Goal: Task Accomplishment & Management: Complete application form

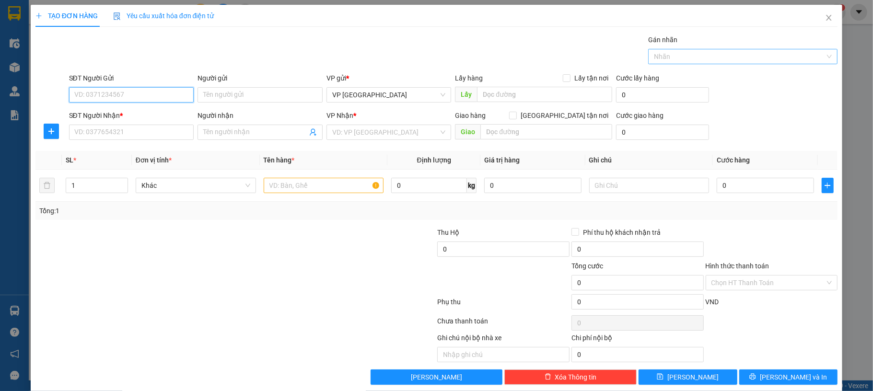
click at [713, 61] on div at bounding box center [738, 57] width 175 height 12
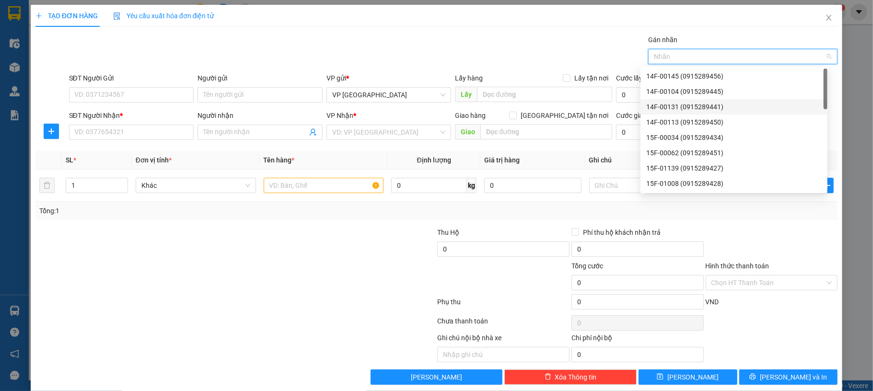
click at [692, 107] on div "14F-00131 (0915289441)" at bounding box center [734, 107] width 176 height 11
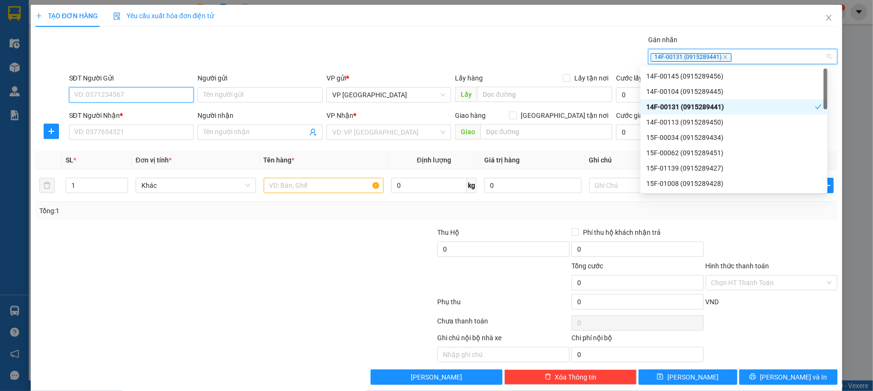
click at [142, 103] on input "SĐT Người Gửi" at bounding box center [131, 94] width 125 height 15
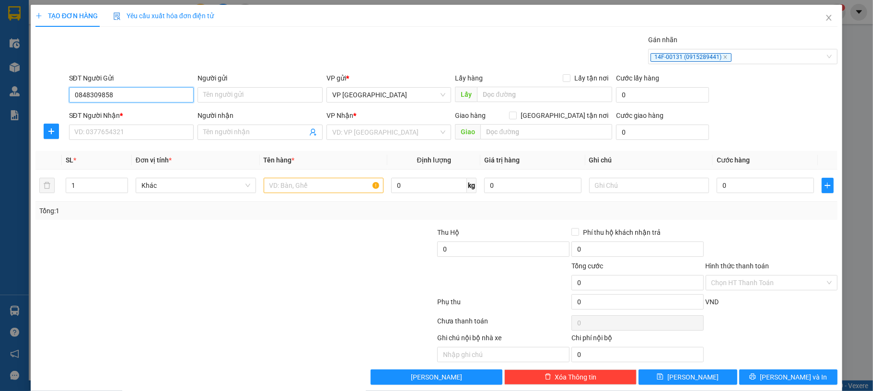
type input "0848309858"
click at [231, 96] on input "Người gửi" at bounding box center [260, 94] width 125 height 15
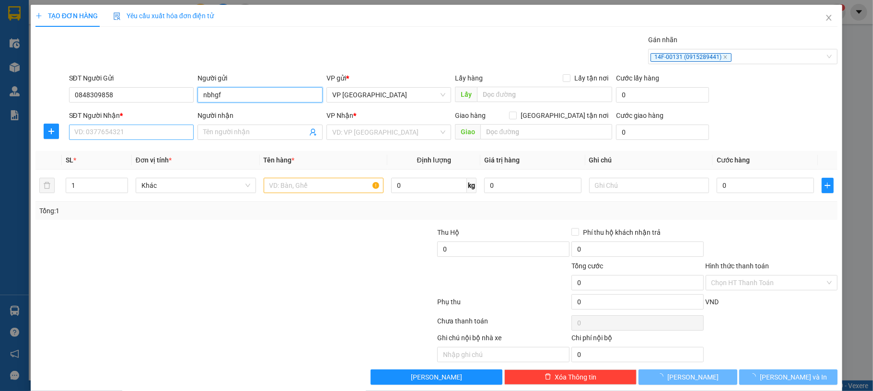
type input "nbhgf"
click at [144, 128] on input "SĐT Người Nhận *" at bounding box center [131, 132] width 125 height 15
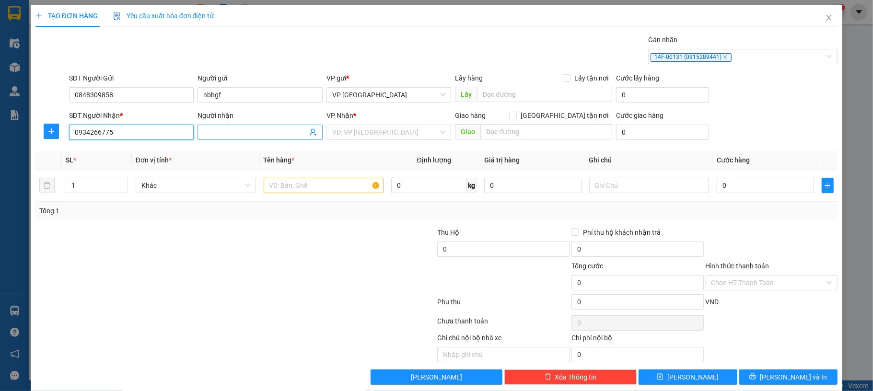
type input "0934266775"
click at [246, 133] on input "Người nhận" at bounding box center [255, 132] width 104 height 11
type input "nbhgf"
click at [348, 129] on input "search" at bounding box center [385, 132] width 107 height 14
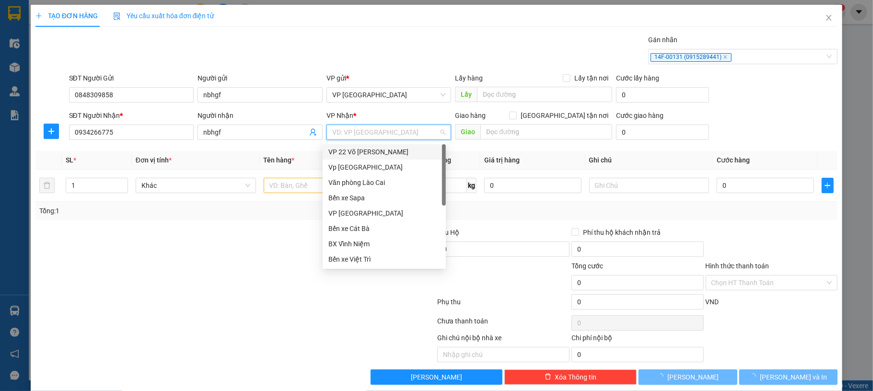
click at [354, 131] on input "search" at bounding box center [385, 132] width 107 height 14
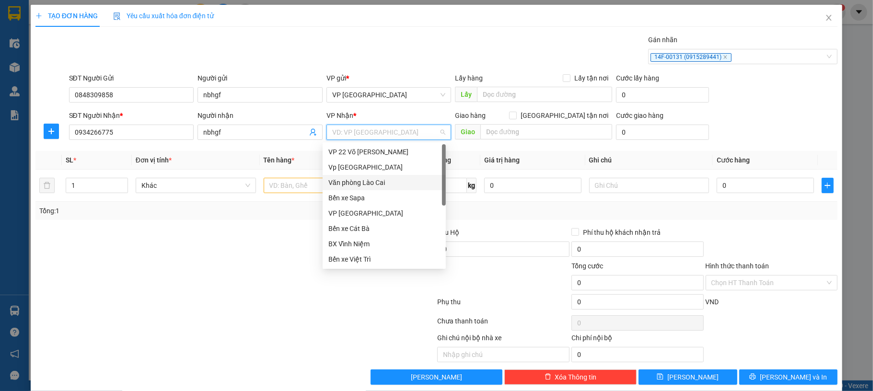
scroll to position [92, 0]
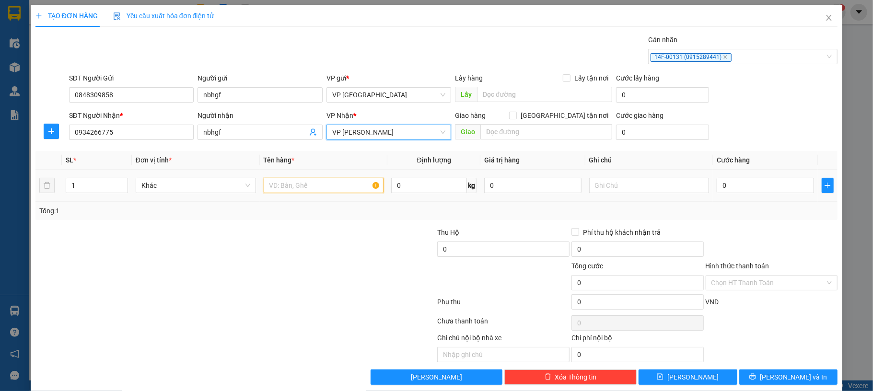
click at [310, 188] on input "text" at bounding box center [324, 185] width 120 height 15
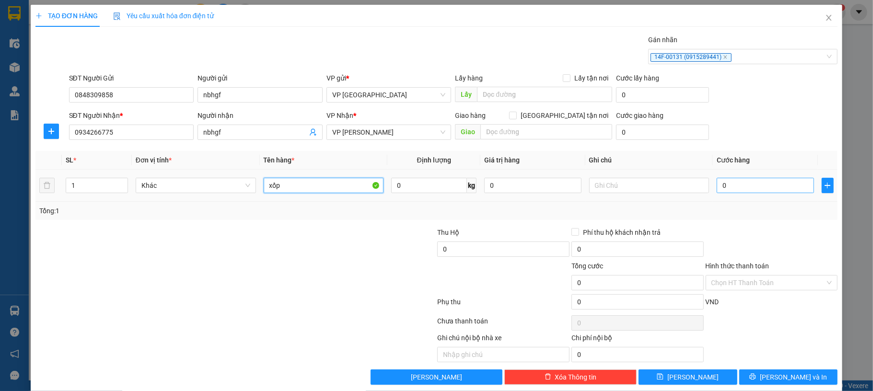
type input "xốp"
click at [739, 189] on input "0" at bounding box center [765, 185] width 97 height 15
type input "6"
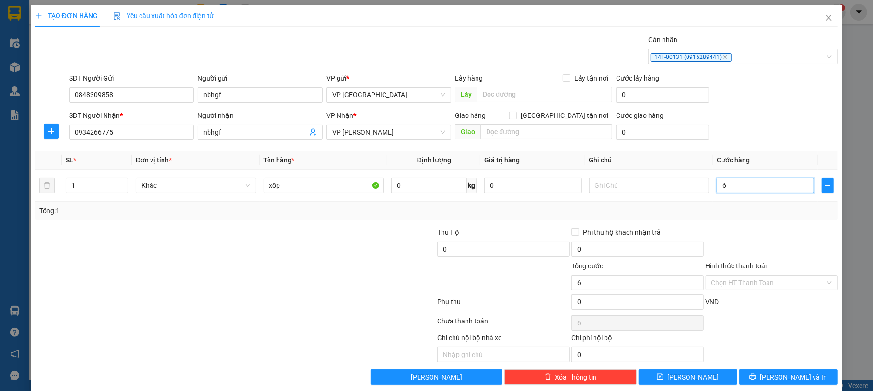
type input "60"
type input "600"
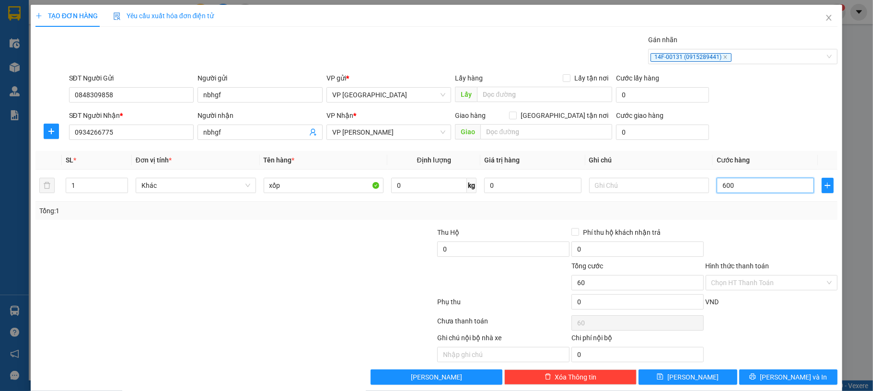
type input "600"
type input "6.000"
type input "60.000"
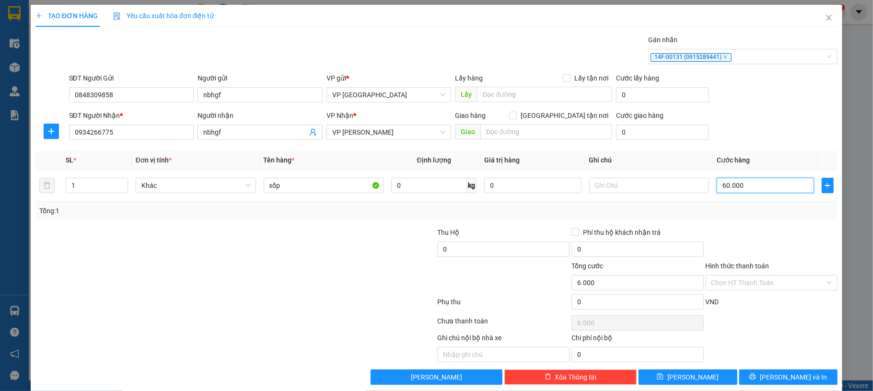
type input "60.000"
click at [783, 382] on span "[PERSON_NAME] và In" at bounding box center [793, 377] width 67 height 11
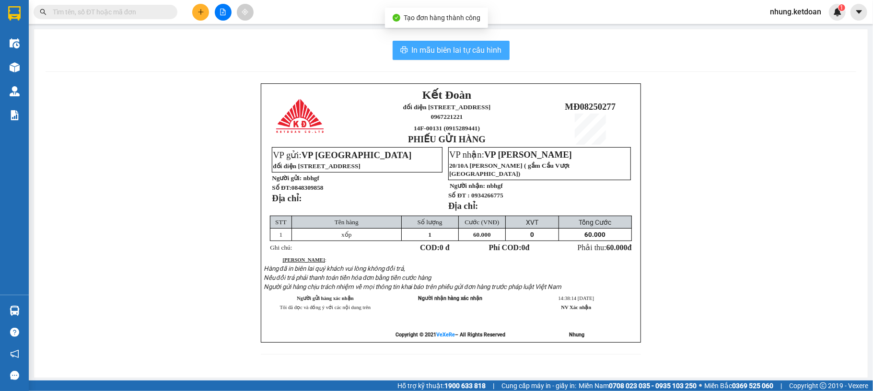
click at [469, 52] on span "In mẫu biên lai tự cấu hình" at bounding box center [457, 50] width 90 height 12
click at [453, 43] on button "In mẫu biên lai tự cấu hình" at bounding box center [451, 50] width 117 height 19
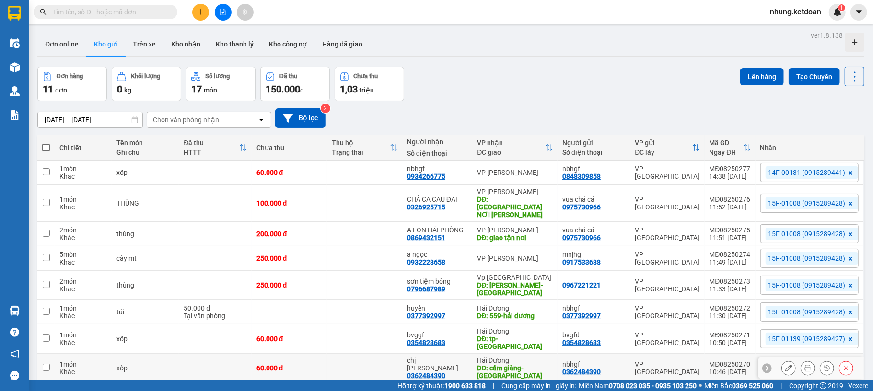
click at [676, 356] on td "VP [GEOGRAPHIC_DATA]" at bounding box center [668, 368] width 74 height 29
checkbox input "true"
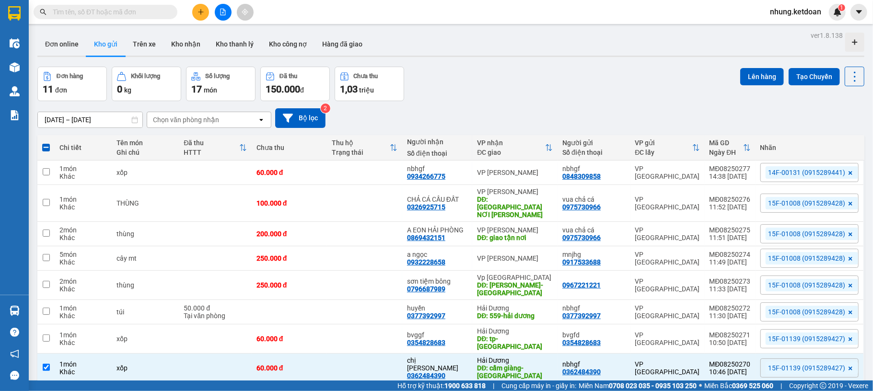
drag, startPoint x: 822, startPoint y: 169, endPoint x: 762, endPoint y: 172, distance: 60.0
click at [769, 172] on span "14F-00131 (0915289441)" at bounding box center [807, 172] width 77 height 9
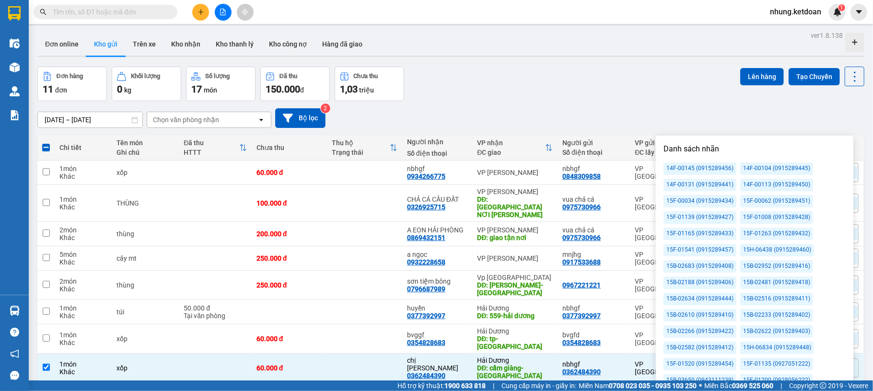
click at [645, 106] on div "[DATE] – [DATE] Press the down arrow key to interact with the calendar and sele…" at bounding box center [450, 118] width 827 height 34
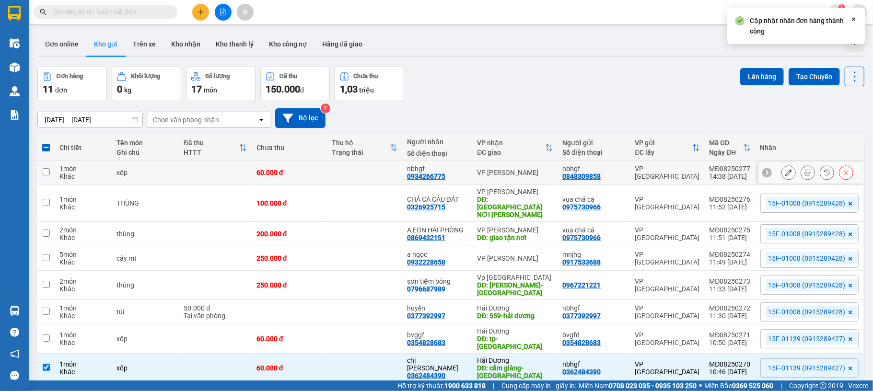
click at [769, 165] on div "14F-00131 (0915289441)" at bounding box center [810, 172] width 98 height 19
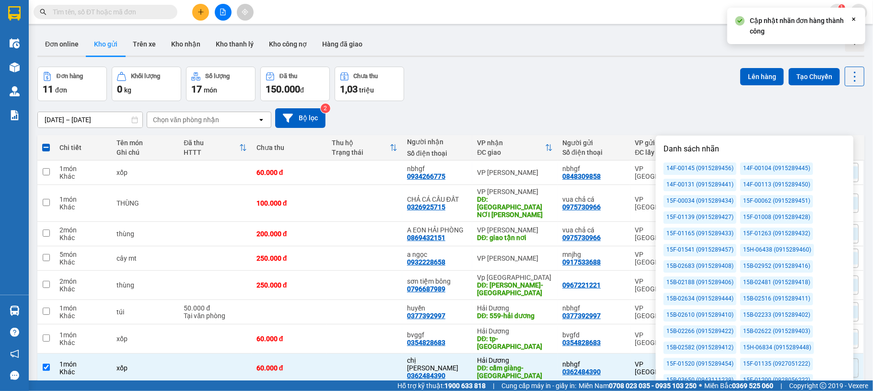
click at [675, 119] on div "[DATE] – [DATE] Press the down arrow key to interact with the calendar and sele…" at bounding box center [450, 118] width 827 height 20
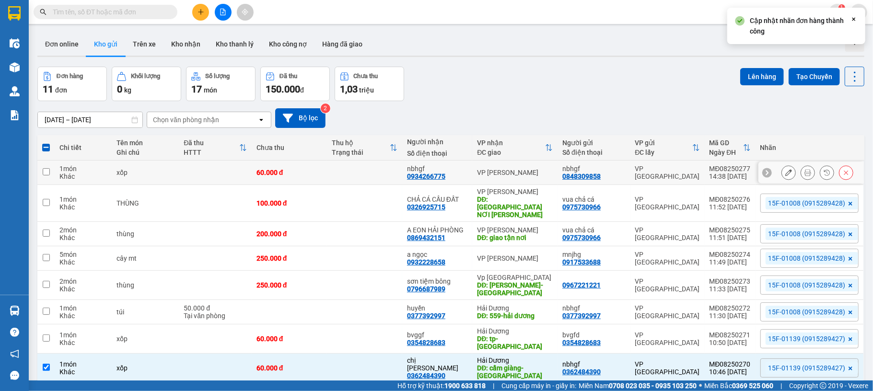
click at [805, 176] on icon at bounding box center [808, 172] width 7 height 7
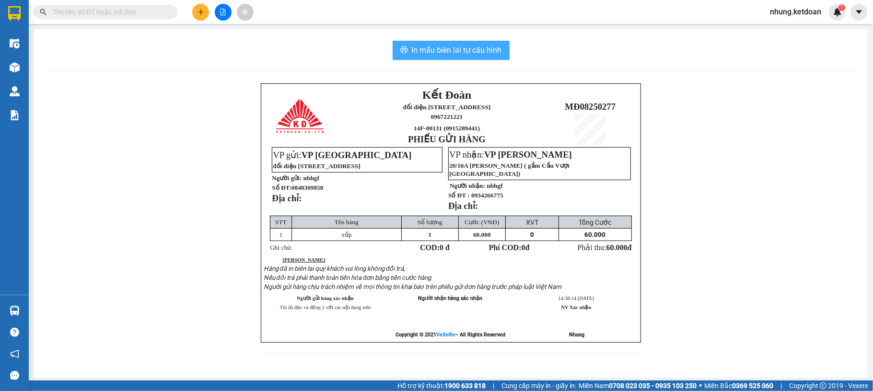
click at [434, 51] on span "In mẫu biên lai tự cấu hình" at bounding box center [457, 50] width 90 height 12
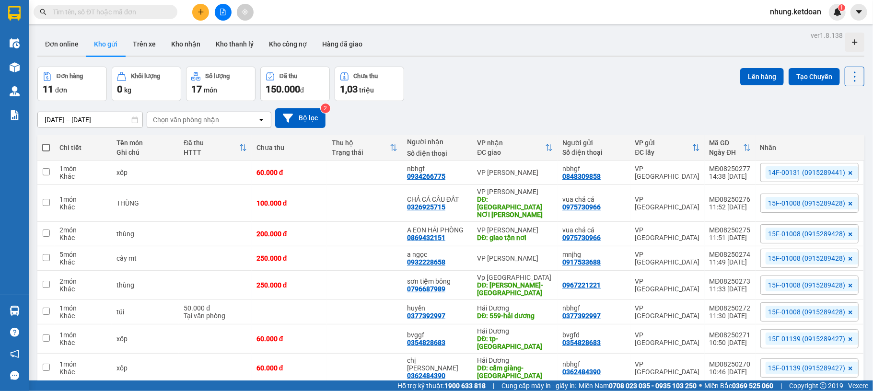
click at [199, 11] on icon "plus" at bounding box center [201, 12] width 7 height 7
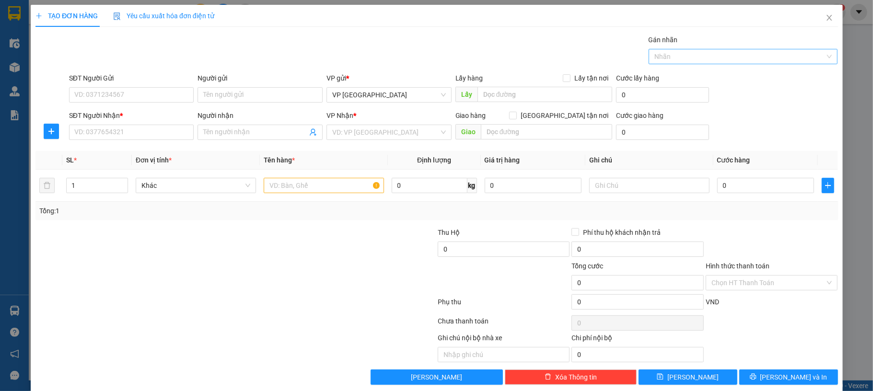
click at [651, 55] on div at bounding box center [738, 57] width 175 height 12
click at [825, 16] on icon "close" at bounding box center [829, 18] width 8 height 8
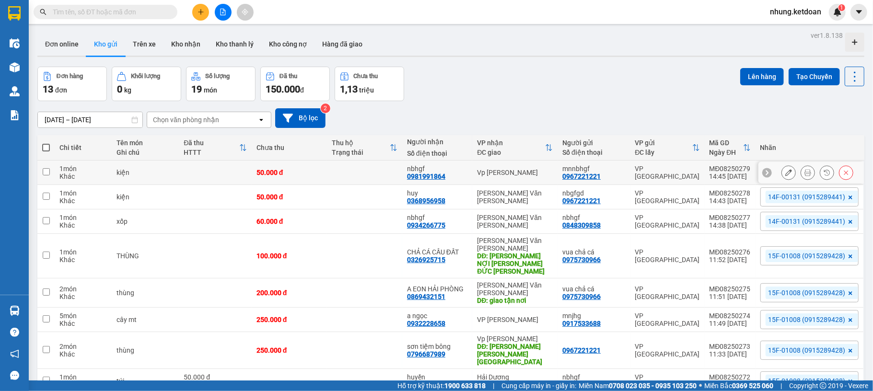
click at [805, 170] on icon at bounding box center [808, 172] width 7 height 7
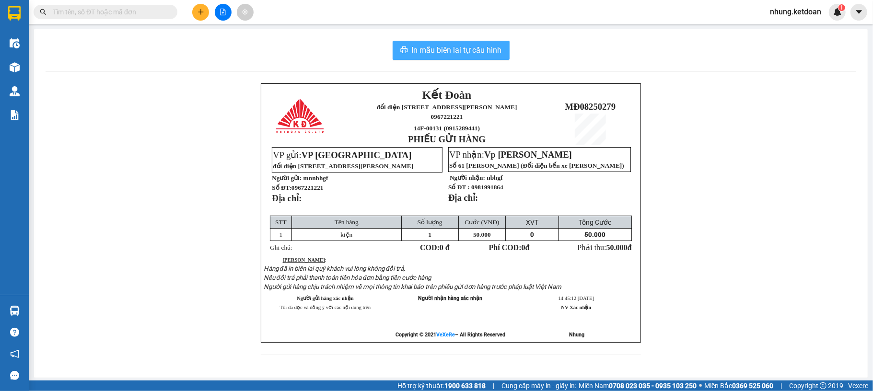
click at [452, 51] on span "In mẫu biên lai tự cấu hình" at bounding box center [457, 50] width 90 height 12
click at [429, 49] on span "In mẫu biên lai tự cấu hình" at bounding box center [457, 50] width 90 height 12
click at [425, 46] on span "In mẫu biên lai tự cấu hình" at bounding box center [457, 50] width 90 height 12
click at [454, 50] on span "In mẫu biên lai tự cấu hình" at bounding box center [457, 50] width 90 height 12
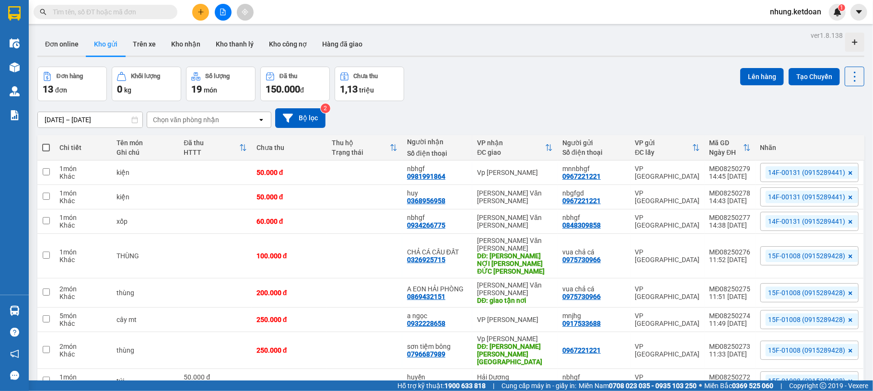
click at [761, 199] on div "14F-00131 (0915289441)" at bounding box center [810, 197] width 98 height 19
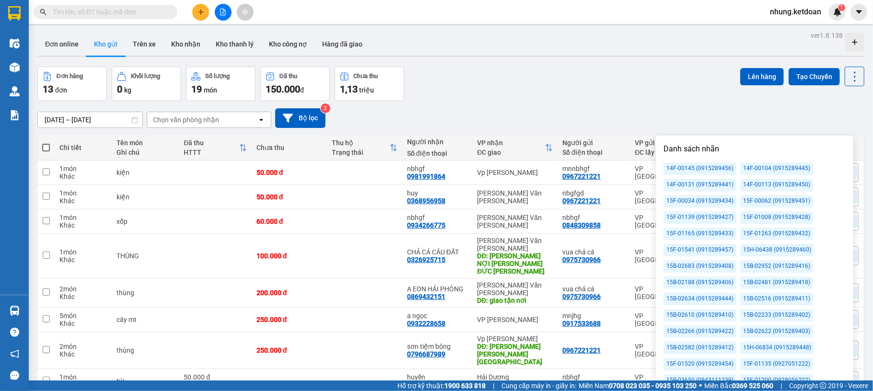
click at [789, 115] on div "[DATE] – [DATE] Press the down arrow key to interact with the calendar and sele…" at bounding box center [450, 118] width 827 height 20
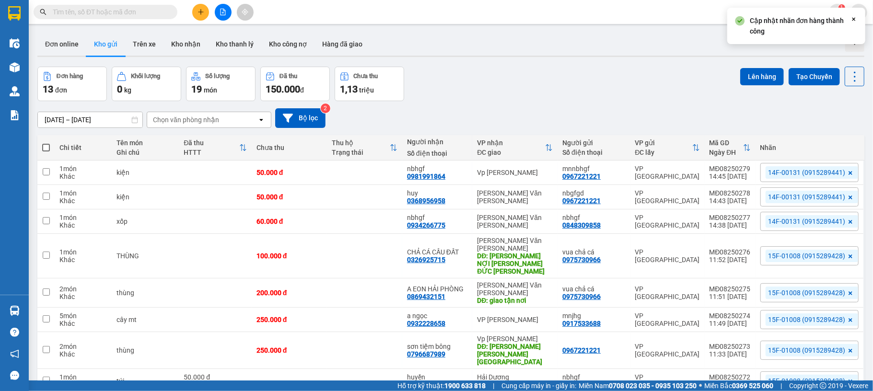
click at [807, 200] on span "14F-00131 (0915289441)" at bounding box center [807, 197] width 77 height 9
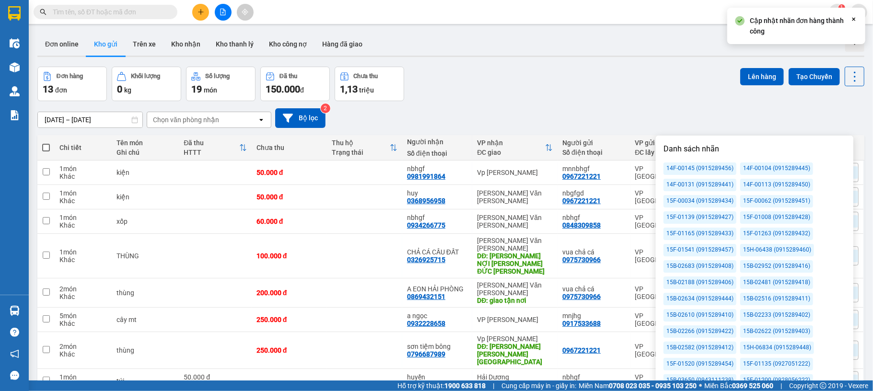
click at [770, 107] on div "[DATE] – [DATE] Press the down arrow key to interact with the calendar and sele…" at bounding box center [450, 118] width 827 height 34
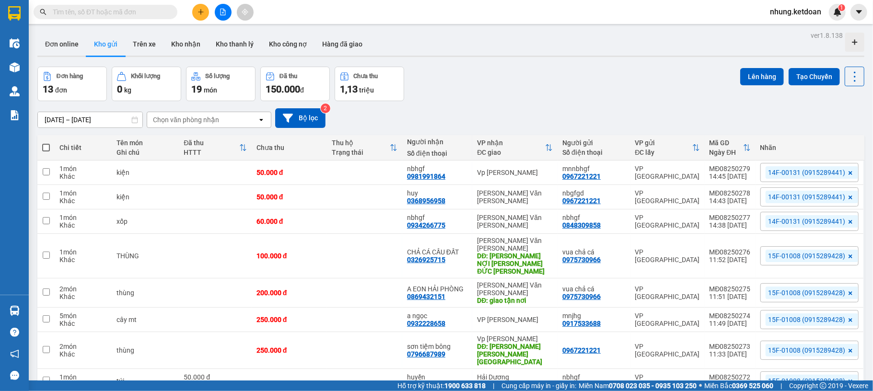
click at [797, 201] on span "14F-00131 (0915289441)" at bounding box center [807, 197] width 77 height 9
click at [776, 114] on div "[DATE] – [DATE] Press the down arrow key to interact with the calendar and sele…" at bounding box center [450, 118] width 827 height 20
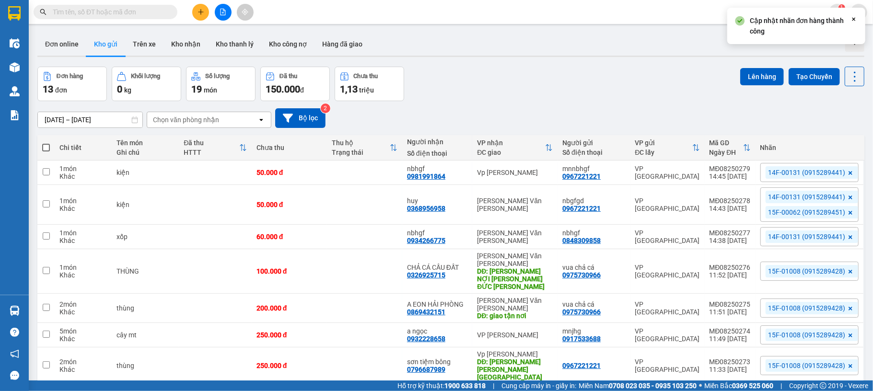
click at [846, 209] on span at bounding box center [851, 212] width 10 height 12
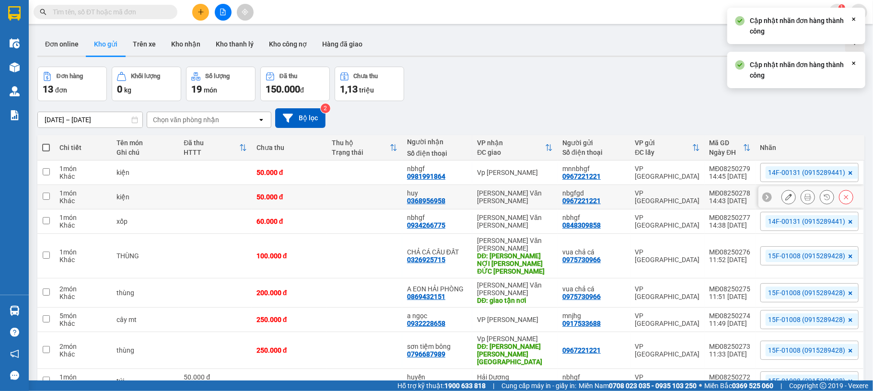
click at [850, 200] on div at bounding box center [812, 198] width 106 height 22
click at [805, 197] on icon at bounding box center [808, 197] width 7 height 7
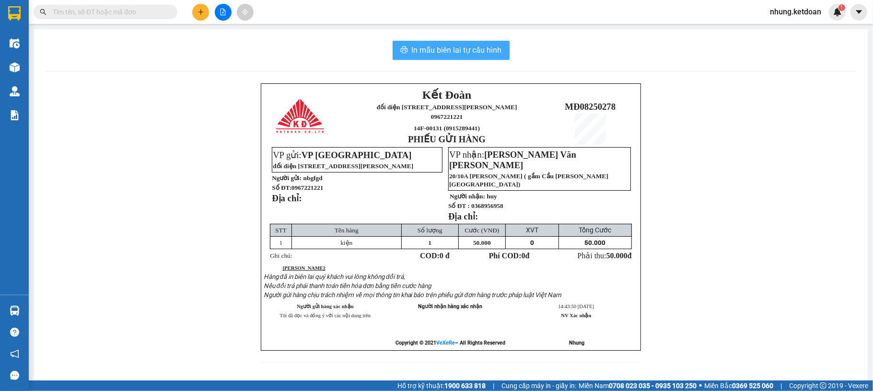
click at [444, 56] on span "In mẫu biên lai tự cấu hình" at bounding box center [457, 50] width 90 height 12
click at [462, 58] on button "In mẫu biên lai tự cấu hình" at bounding box center [451, 50] width 117 height 19
